Goal: Task Accomplishment & Management: Use online tool/utility

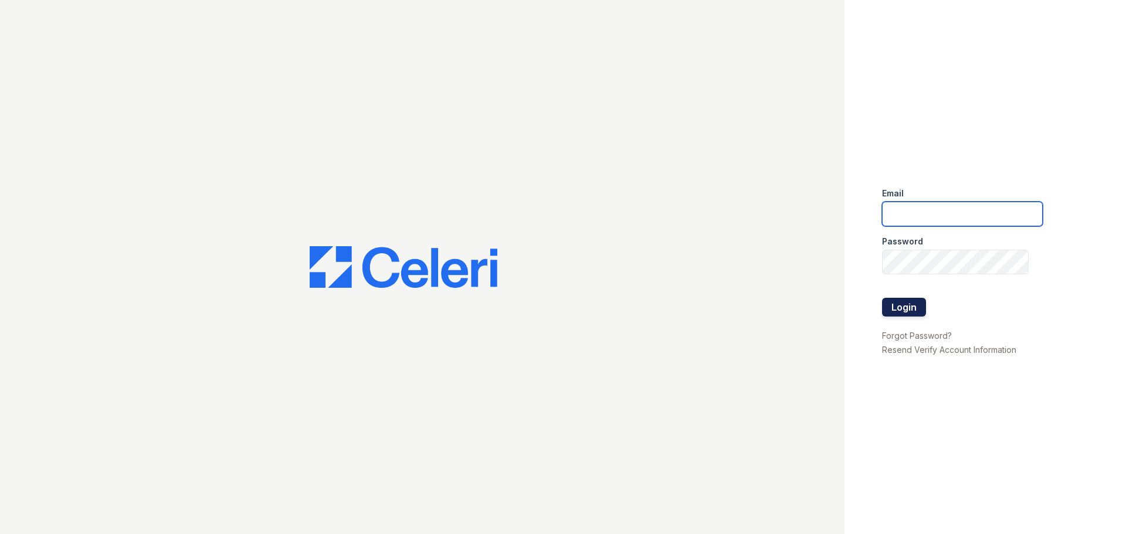
type input "[EMAIL_ADDRESS][DOMAIN_NAME]"
click at [911, 303] on button "Login" at bounding box center [904, 307] width 44 height 19
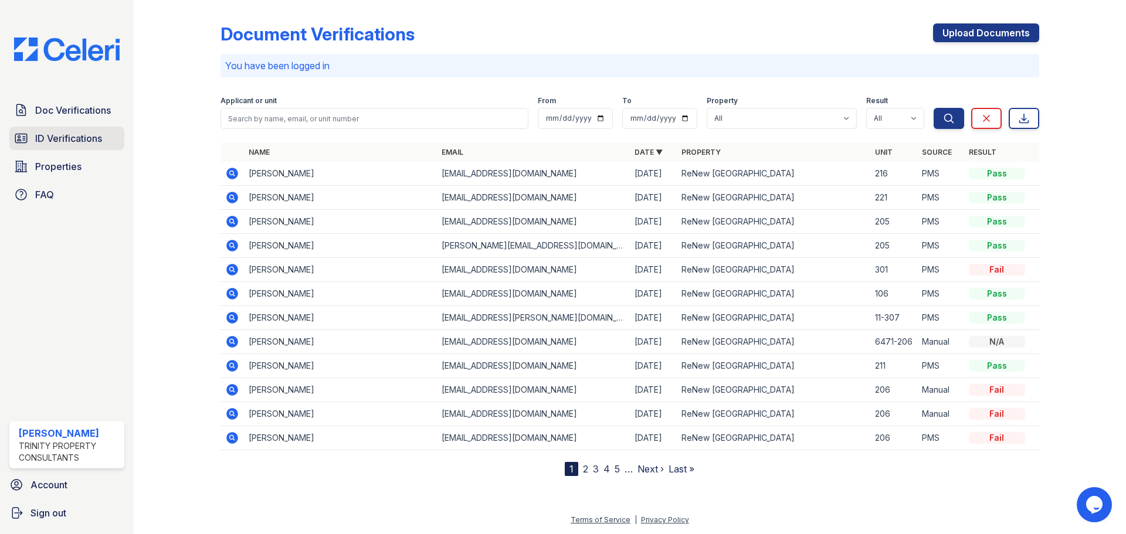
click at [49, 140] on span "ID Verifications" at bounding box center [68, 138] width 67 height 14
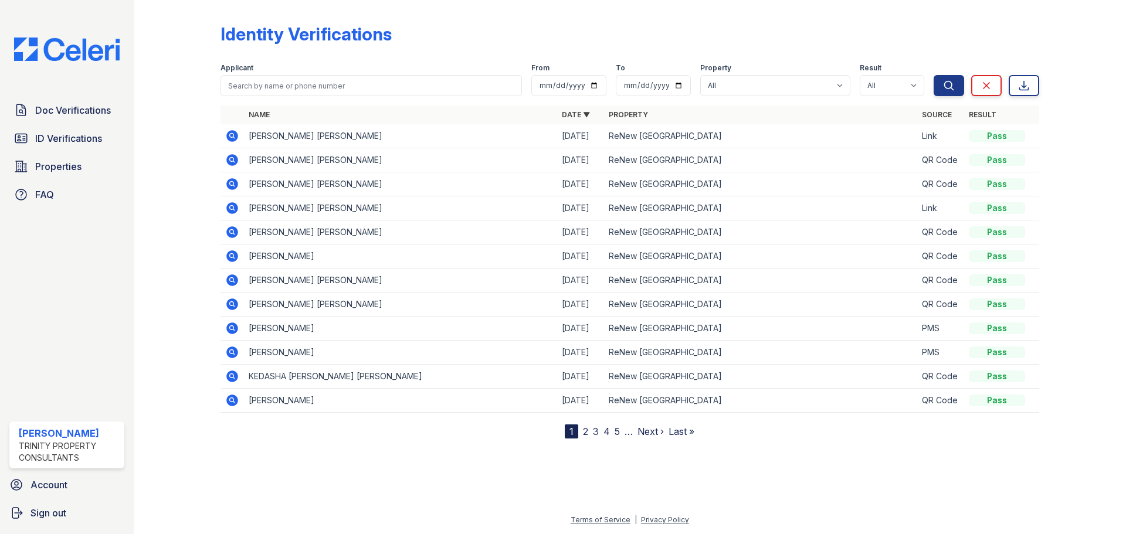
click at [64, 126] on div "Doc Verifications ID Verifications Properties FAQ" at bounding box center [67, 153] width 124 height 108
click at [67, 133] on span "ID Verifications" at bounding box center [68, 138] width 67 height 14
click at [71, 137] on span "ID Verifications" at bounding box center [68, 138] width 67 height 14
click at [64, 150] on link "ID Verifications" at bounding box center [66, 138] width 115 height 23
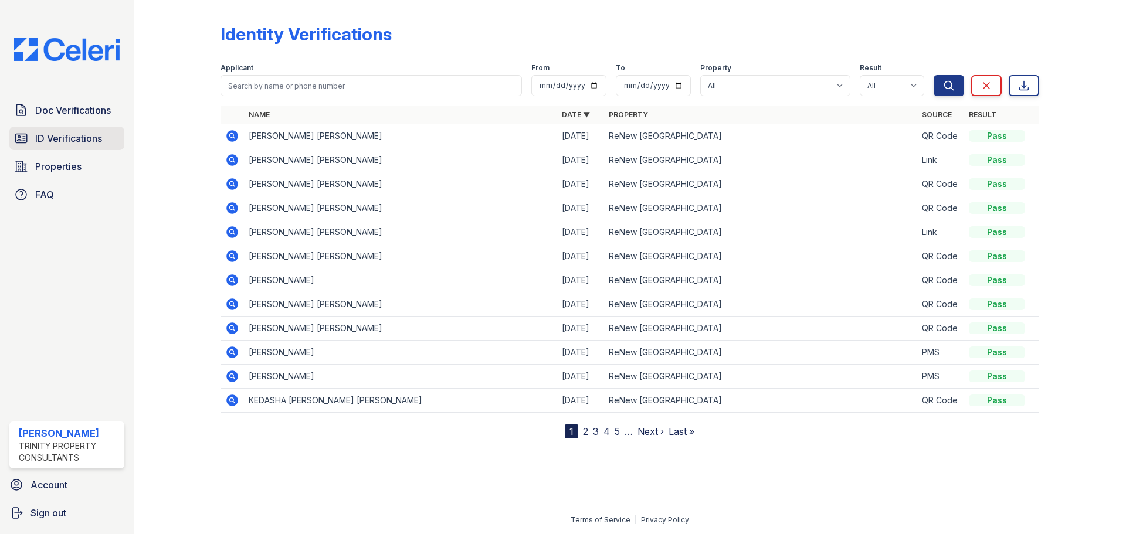
click at [63, 141] on span "ID Verifications" at bounding box center [68, 138] width 67 height 14
click at [89, 141] on span "ID Verifications" at bounding box center [68, 138] width 67 height 14
click at [87, 141] on span "ID Verifications" at bounding box center [68, 138] width 67 height 14
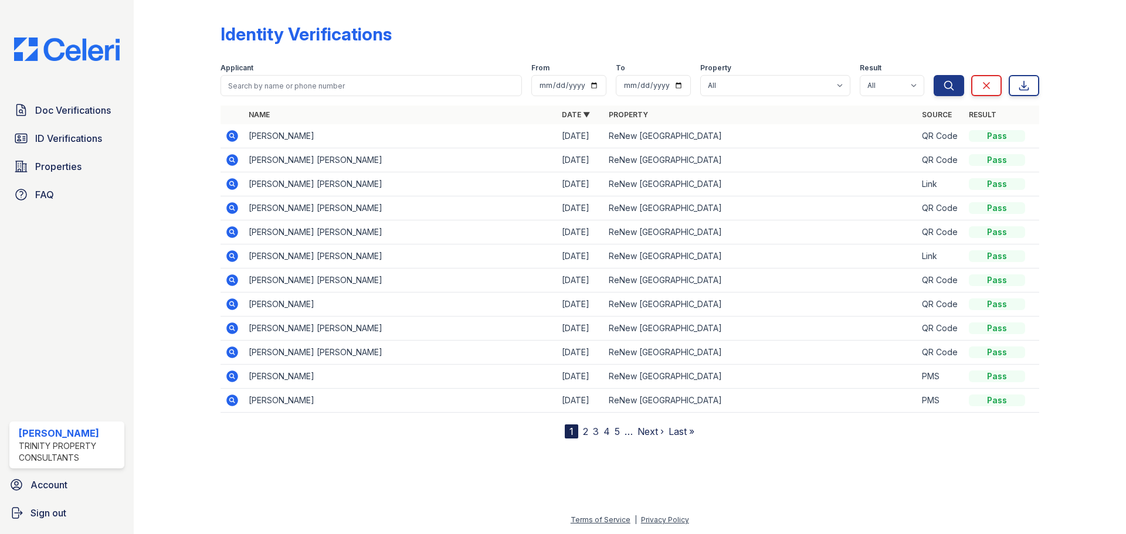
click at [944, 479] on div at bounding box center [629, 485] width 955 height 56
